Goal: Task Accomplishment & Management: Complete application form

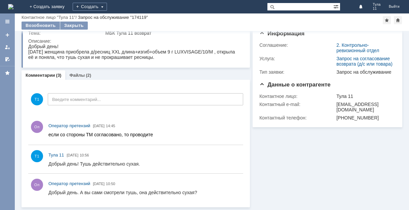
scroll to position [21, 0]
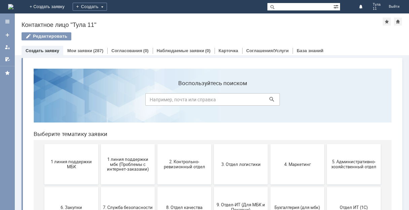
scroll to position [34, 0]
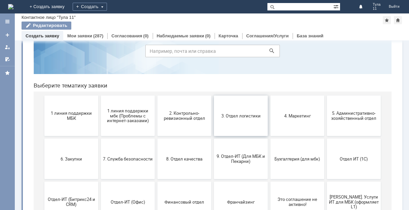
click at [257, 125] on button "3. Отдел логистики" at bounding box center [241, 116] width 54 height 40
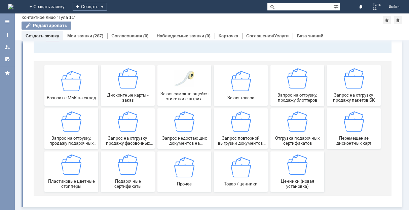
scroll to position [65, 0]
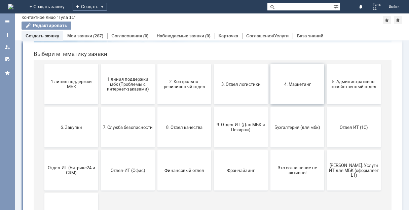
click at [281, 87] on span "4. Маркетинг" at bounding box center [298, 83] width 50 height 5
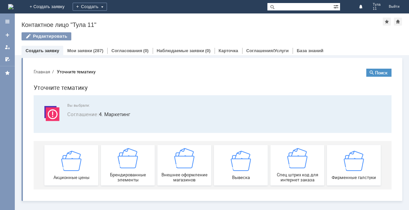
click at [13, 4] on img at bounding box center [10, 6] width 5 height 5
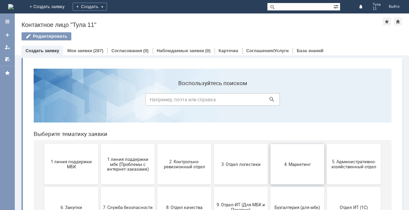
click at [299, 161] on button "4. Маркетинг" at bounding box center [298, 164] width 54 height 40
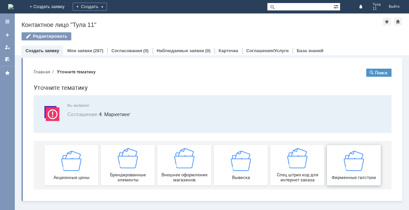
click at [355, 166] on img at bounding box center [354, 161] width 20 height 20
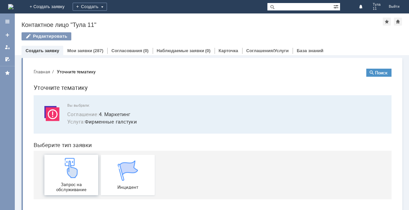
click at [64, 175] on img at bounding box center [71, 168] width 20 height 20
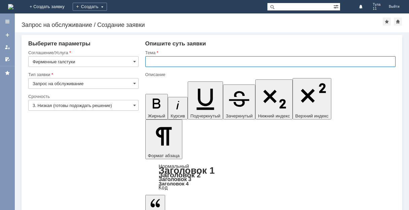
click at [165, 61] on input "text" at bounding box center [270, 61] width 251 height 11
click at [162, 64] on input "[STREET_ADDRESS]" at bounding box center [270, 61] width 251 height 11
click at [173, 63] on input "мбк тула 9" at bounding box center [270, 61] width 251 height 11
type input "мбк тула 9, заказ"
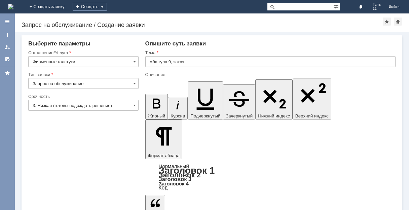
click at [83, 104] on input "3. Низкая (готовы подождать решение)" at bounding box center [83, 105] width 110 height 11
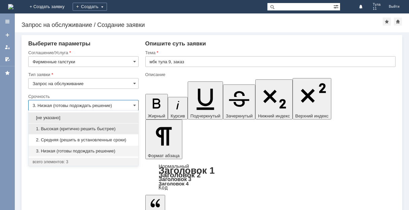
click at [60, 129] on span "1. Высокая (критично решить быстрее)" at bounding box center [84, 128] width 102 height 5
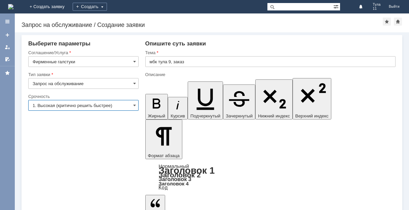
type input "1. Высокая (критично решить быстрее)"
